Goal: Transaction & Acquisition: Purchase product/service

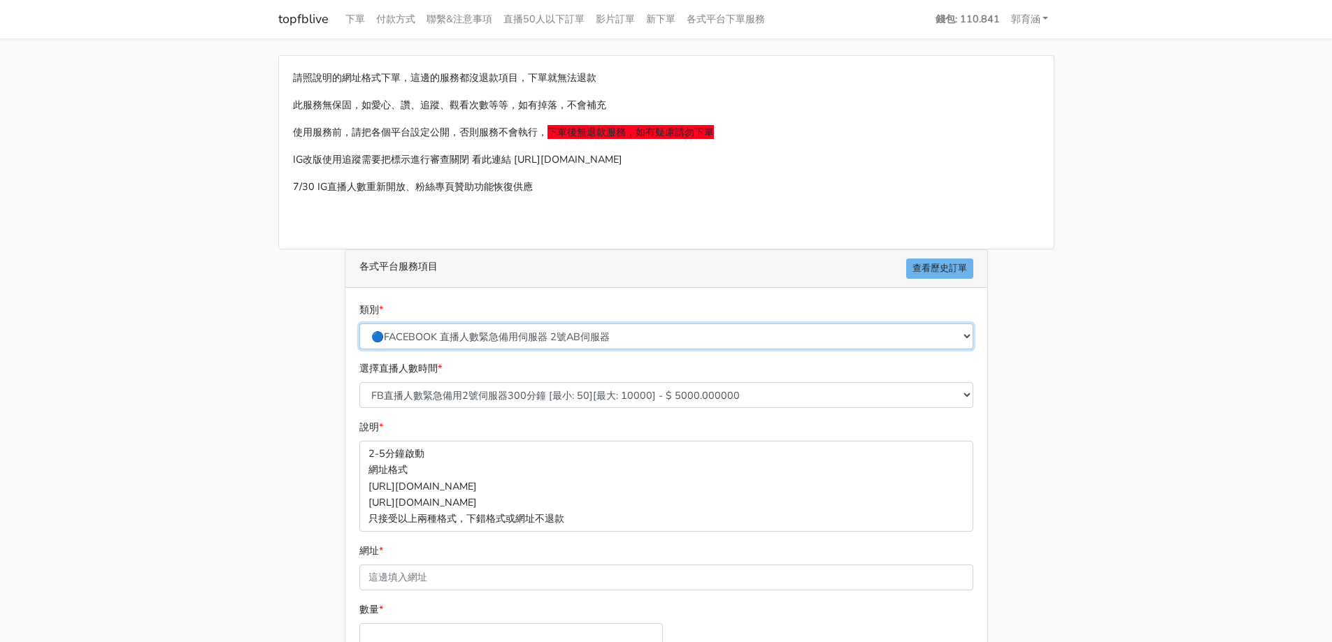
click at [560, 339] on select "🔵FACEBOOK 直播人數緊急備用伺服器 2號AB伺服器 🔵FACEBOOK 網軍專用貼文留言 安全保密 🔵FACEBOOK 直播人數緊急備用伺服器 J1 …" at bounding box center [666, 337] width 614 height 26
select select "🔵FACEBOOK 直播人數伺服器 自然增加人數 J1A伺服器"
click at [359, 324] on select "🔵FACEBOOK 直播人數緊急備用伺服器 2號AB伺服器 🔵FACEBOOK 網軍專用貼文留言 安全保密 🔵FACEBOOK 直播人數緊急備用伺服器 J1 …" at bounding box center [666, 337] width 614 height 26
click at [562, 294] on div "類別 * 🔵FACEBOOK 直播人數緊急備用伺服器 2號AB伺服器 🔵FACEBOOK 網軍專用貼文留言 安全保密 🔵FACEBOOK 直播人數緊急備用伺服…" at bounding box center [666, 531] width 642 height 486
click at [554, 393] on select "臉書直播人數 30分鐘 J1A伺服器 [最小: 10][最大: 5000] - $ 500.000000 臉書直播人數 60分鐘 J1A伺服器 [最小: 10…" at bounding box center [666, 395] width 614 height 26
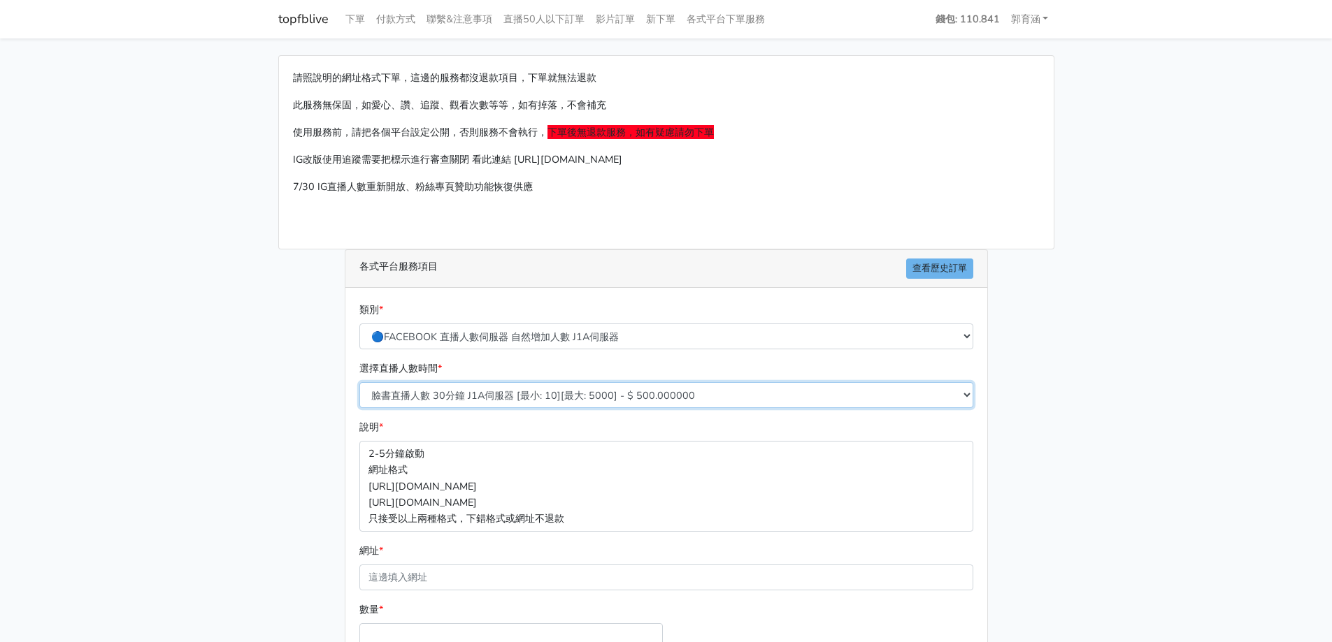
select select "622"
click at [359, 382] on select "臉書直播人數 30分鐘 J1A伺服器 [最小: 10][最大: 5000] - $ 500.000000 臉書直播人數 60分鐘 J1A伺服器 [最小: 10…" at bounding box center [666, 395] width 614 height 26
click at [533, 429] on div "說明 * 2-5分鐘啟動 網址格式 https://www.facebook.com/1000830119985/videos/2214366008285 h…" at bounding box center [666, 475] width 621 height 112
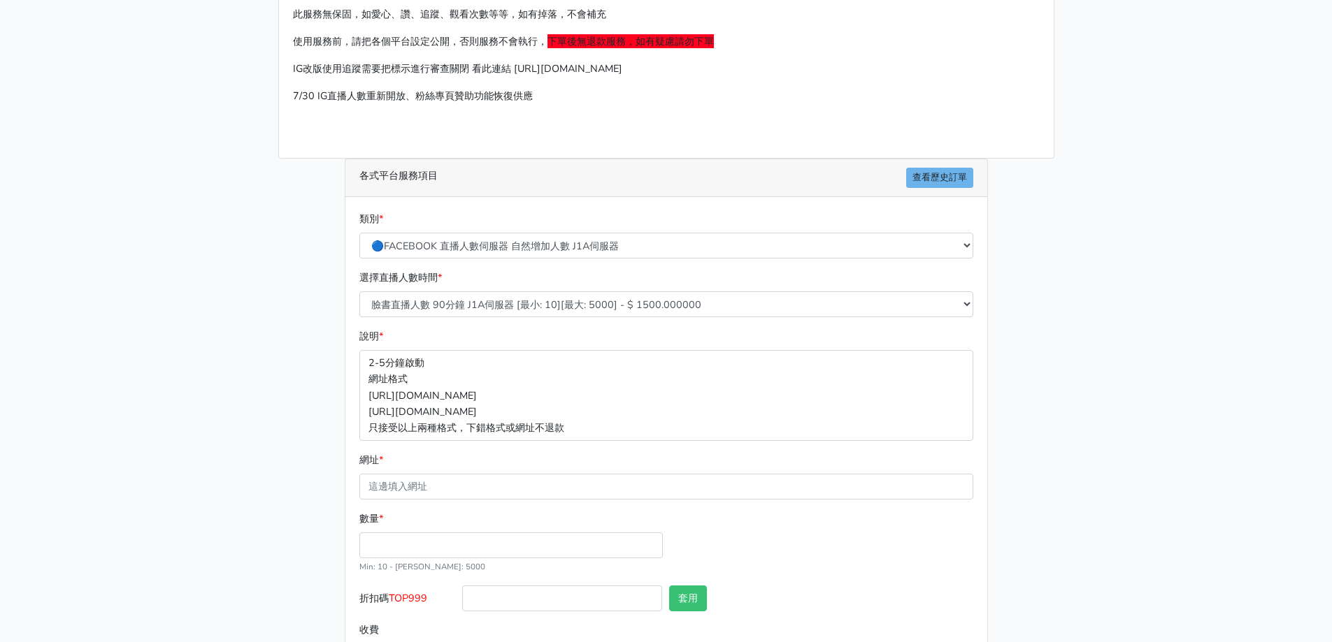
scroll to position [149, 0]
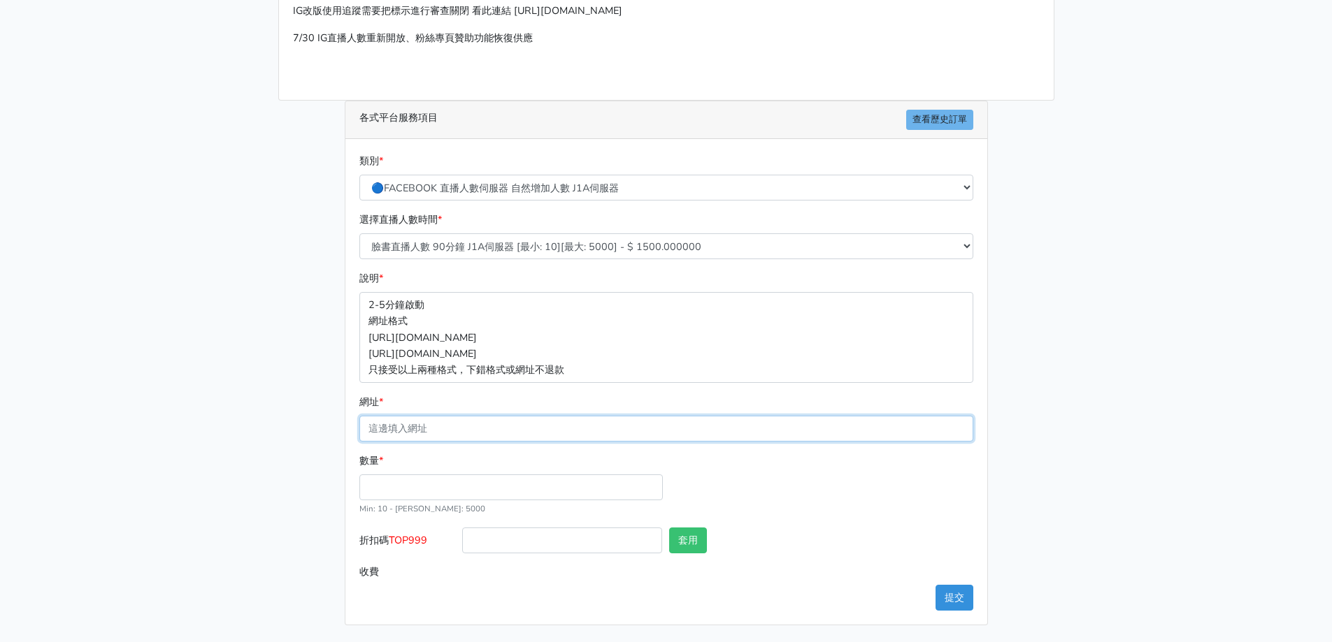
click at [508, 423] on input "網址 *" at bounding box center [666, 429] width 614 height 26
paste input "[URL][DOMAIN_NAME]"
type input "[URL][DOMAIN_NAME]"
click at [463, 477] on input "數量 *" at bounding box center [510, 488] width 303 height 26
type input "50"
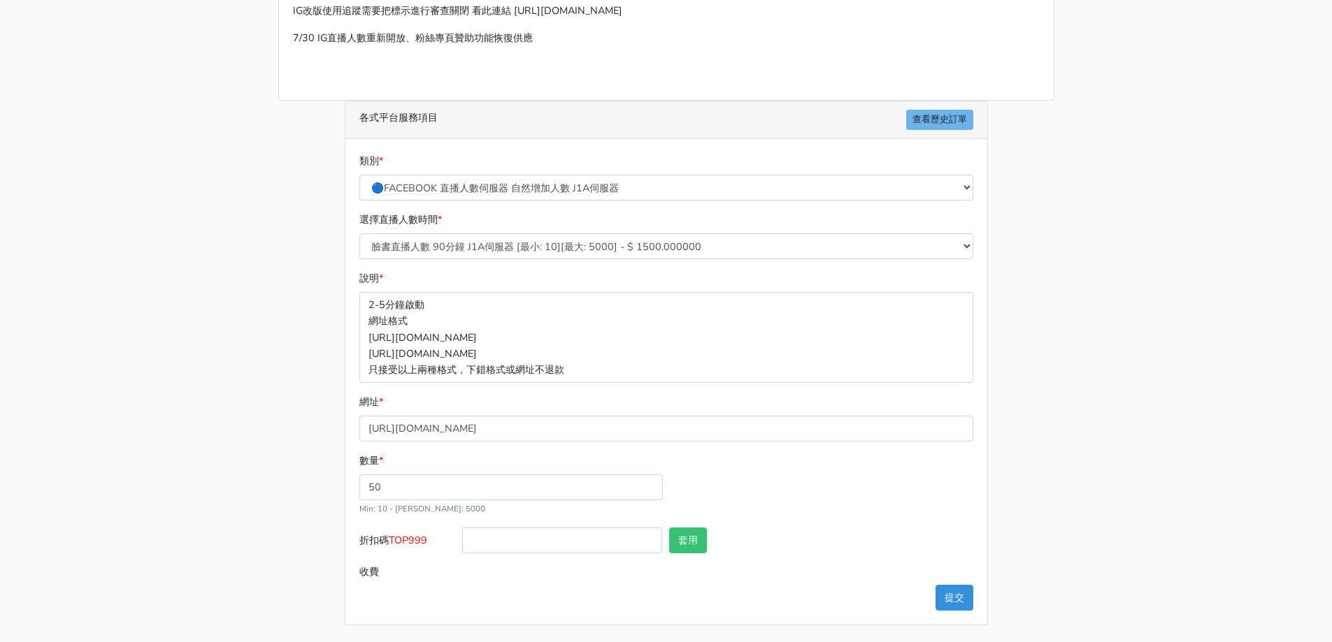
type input "75.000"
click at [824, 531] on input "text" at bounding box center [872, 541] width 200 height 26
click at [635, 540] on input "折扣碼 TOP999" at bounding box center [562, 541] width 200 height 26
type input "TOP999"
click at [675, 546] on button "套用" at bounding box center [688, 541] width 38 height 26
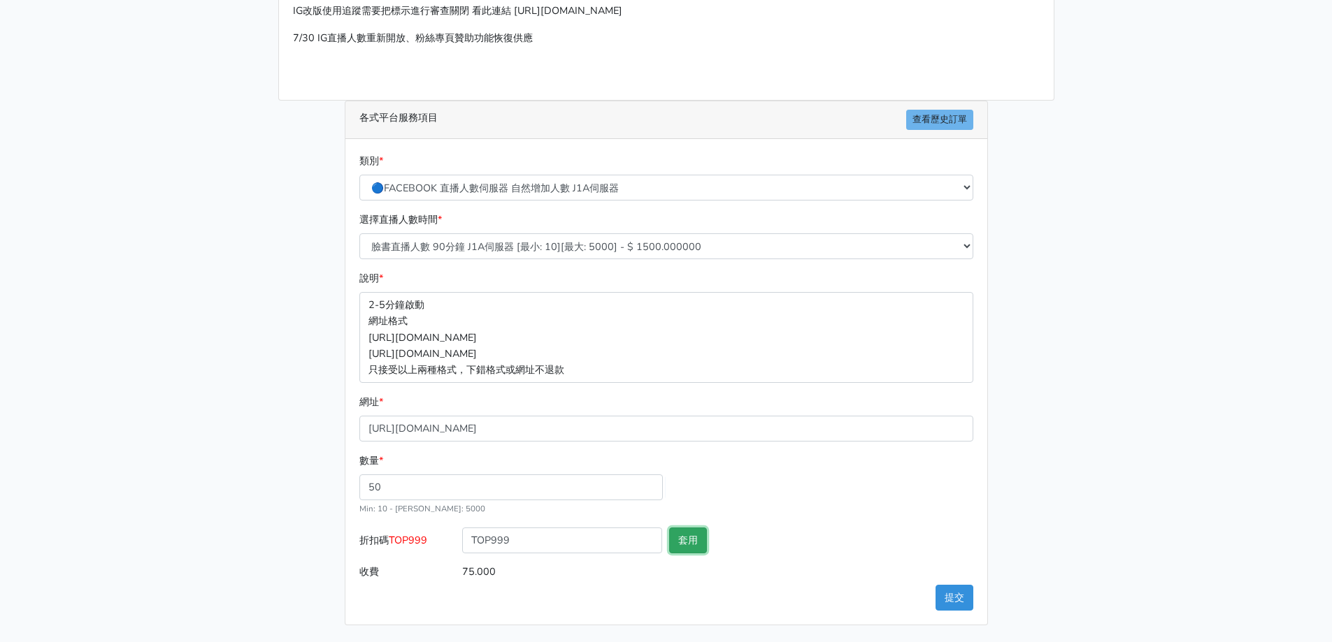
type input "套用失敗"
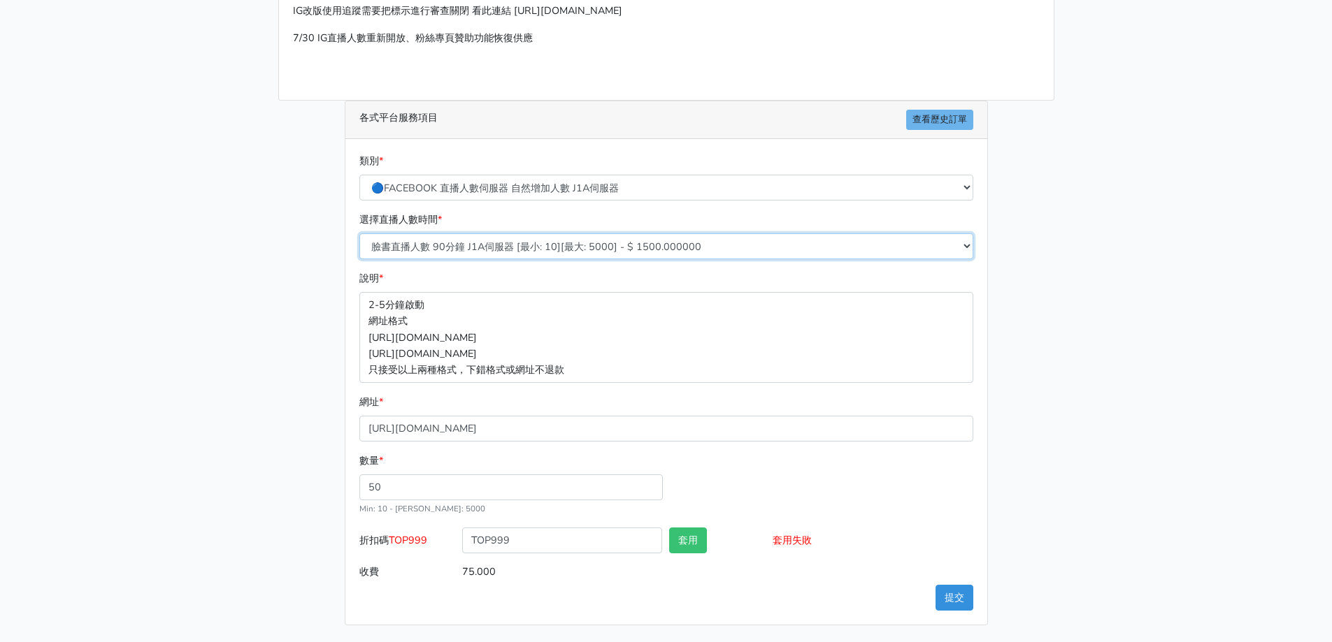
click at [531, 240] on select "臉書直播人數 30分鐘 J1A伺服器 [最小: 10][最大: 5000] - $ 500.000000 臉書直播人數 60分鐘 J1A伺服器 [最小: 10…" at bounding box center [666, 246] width 614 height 26
select select "623"
click at [359, 233] on select "臉書直播人數 30分鐘 J1A伺服器 [最小: 10][最大: 5000] - $ 500.000000 臉書直播人數 60分鐘 J1A伺服器 [最小: 10…" at bounding box center [666, 246] width 614 height 26
type input "100.000"
click at [961, 582] on input "100.000" at bounding box center [717, 572] width 510 height 26
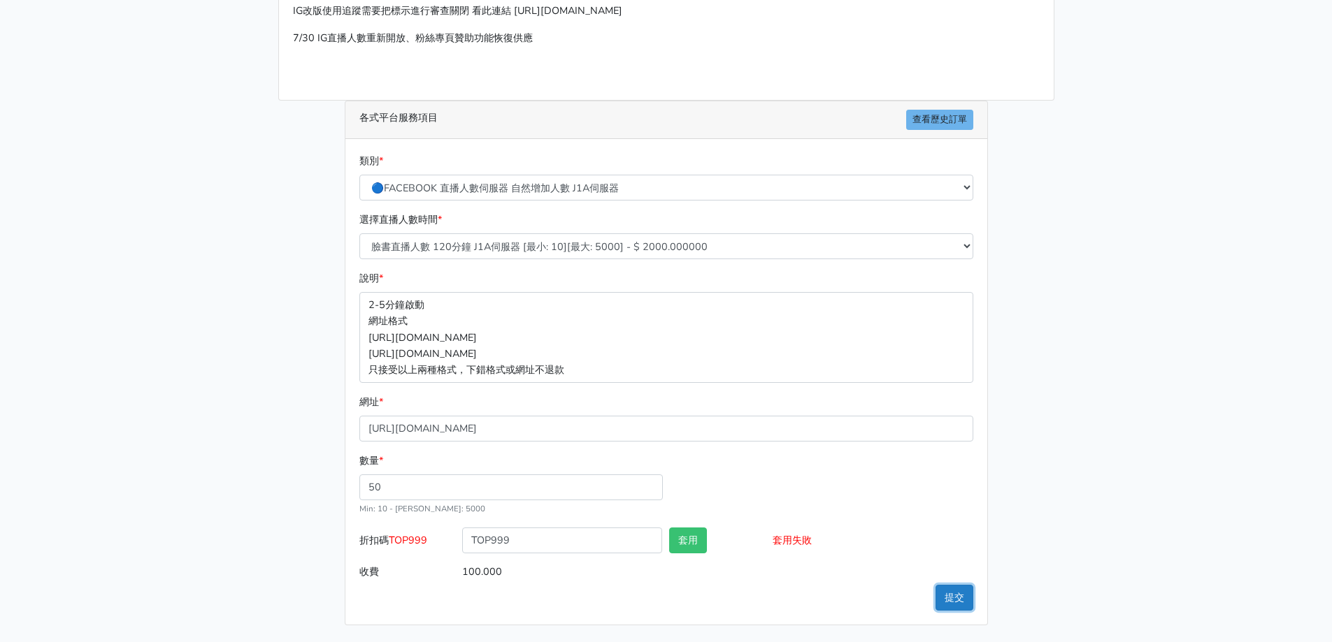
click at [956, 601] on button "提交" at bounding box center [954, 598] width 38 height 26
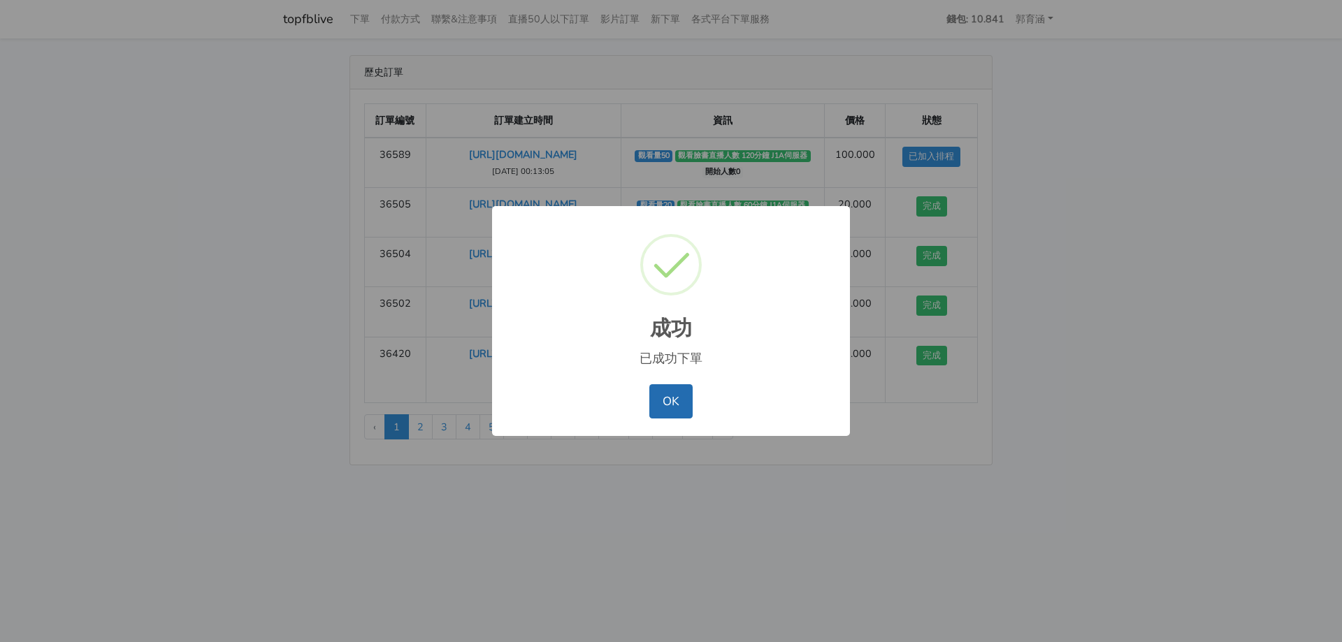
click at [660, 410] on button "OK" at bounding box center [670, 401] width 43 height 34
